Goal: Task Accomplishment & Management: Manage account settings

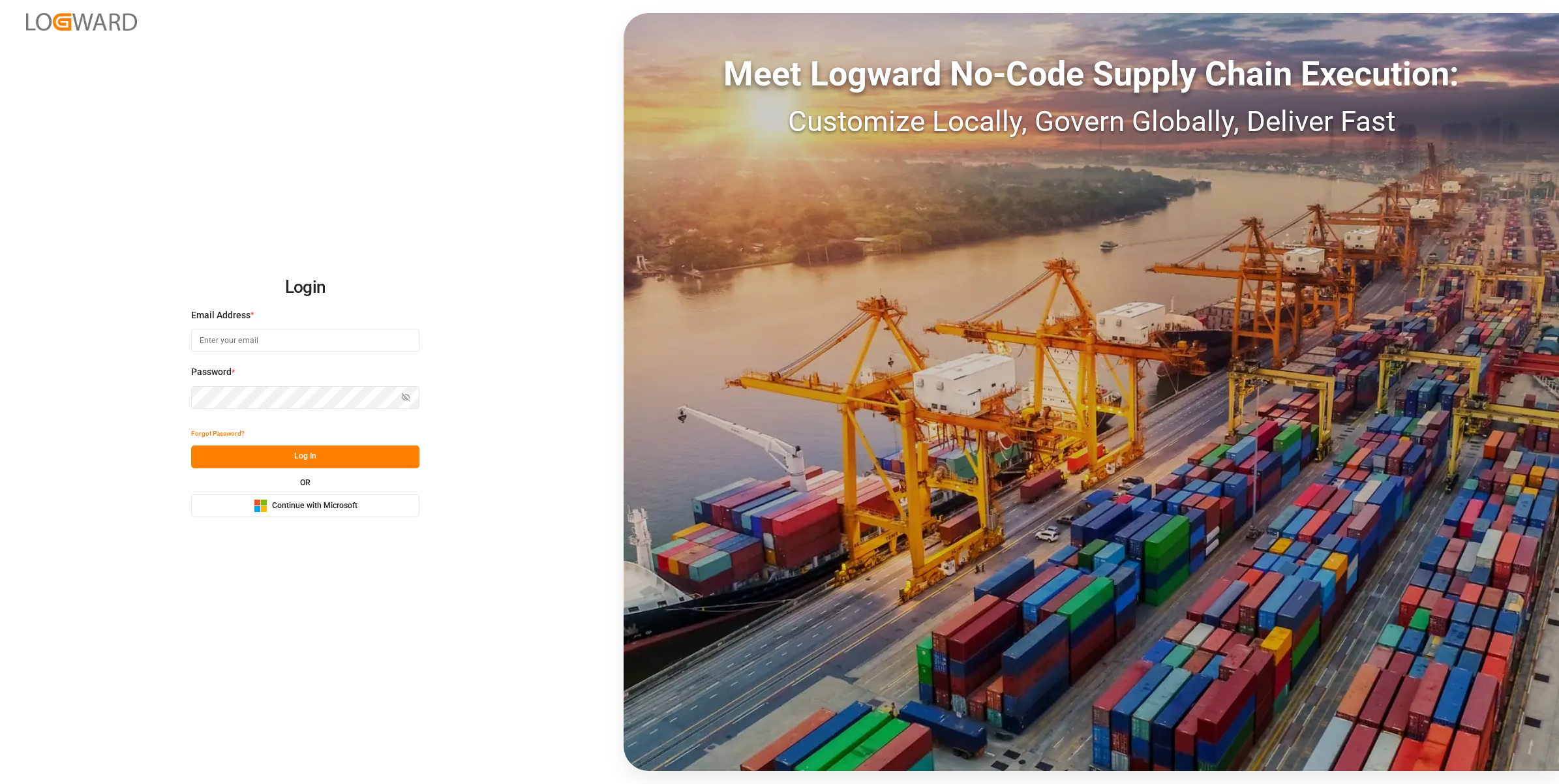
type input "[EMAIL_ADDRESS][DOMAIN_NAME]"
click at [243, 464] on button "Log In" at bounding box center [305, 457] width 228 height 23
click at [324, 331] on input "[EMAIL_ADDRESS][DOMAIN_NAME]" at bounding box center [305, 340] width 228 height 23
type input "[EMAIL_ADDRESS][DOMAIN_NAME]"
click at [447, 213] on div "Login Email Address * [EMAIL_ADDRESS][DOMAIN_NAME] Password * Show password For…" at bounding box center [779, 392] width 1559 height 784
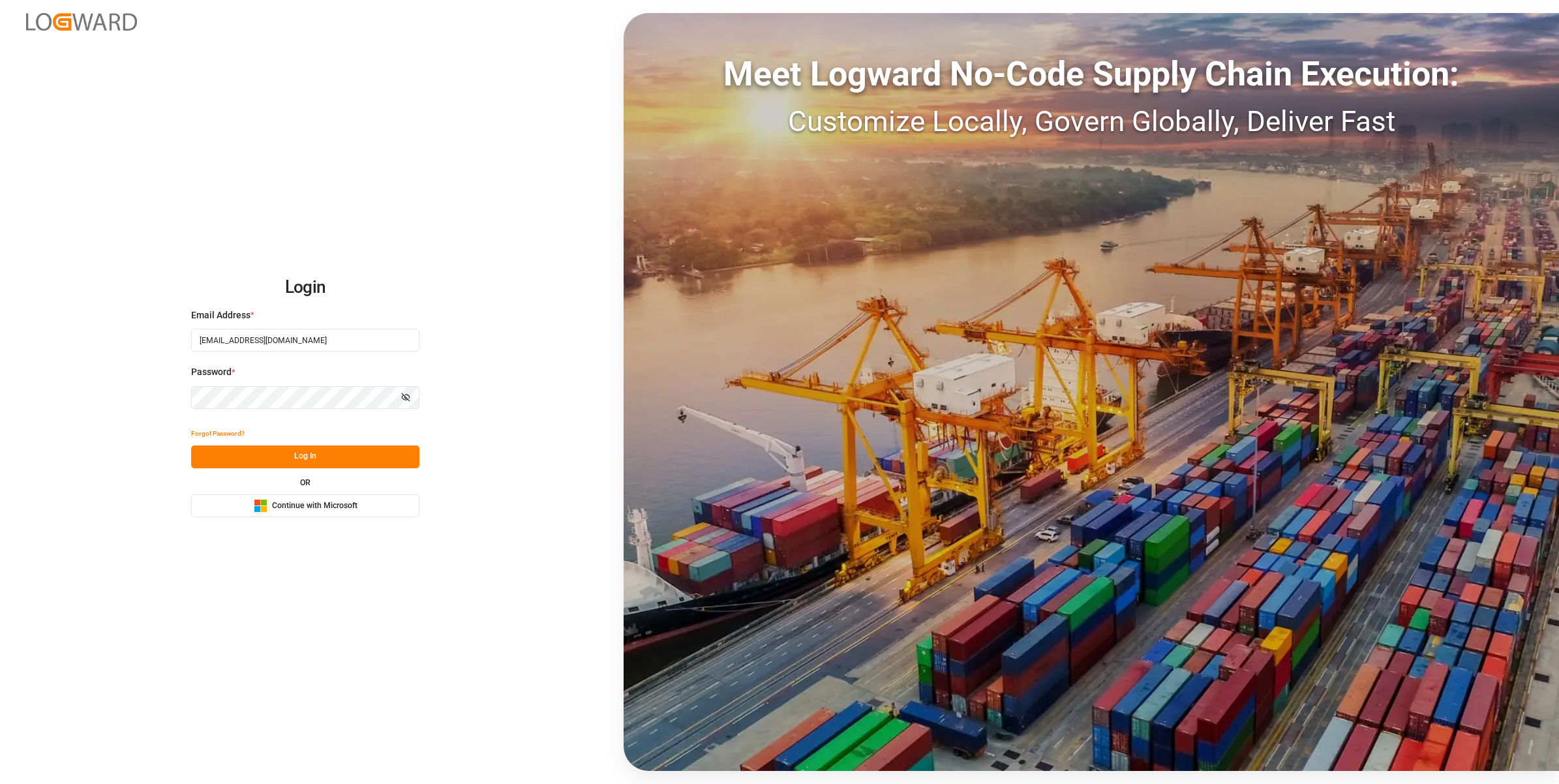
click at [366, 462] on button "Log In" at bounding box center [305, 457] width 228 height 23
